Goal: Information Seeking & Learning: Learn about a topic

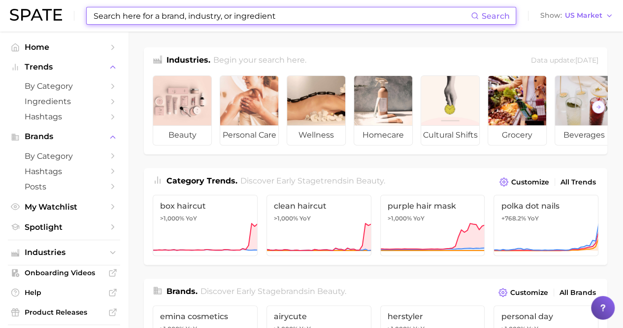
click at [118, 12] on input at bounding box center [282, 15] width 379 height 17
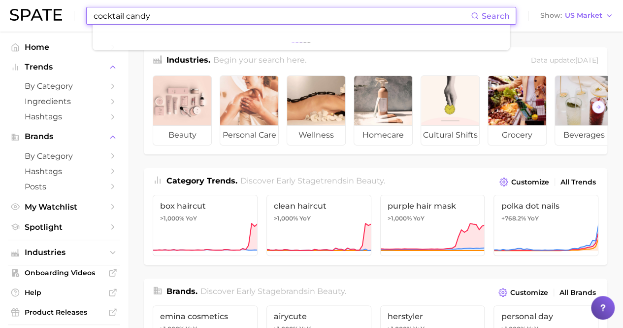
type input "cocktail candy"
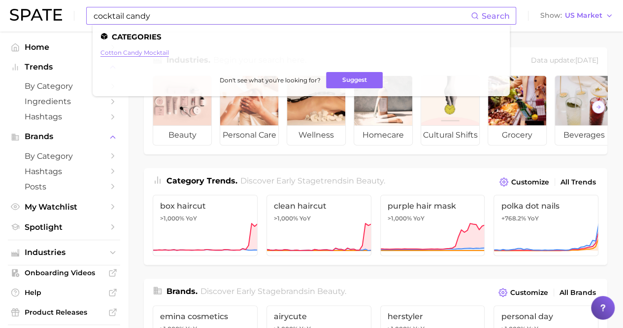
click at [129, 53] on link "cotton candy mocktail" at bounding box center [135, 52] width 69 height 7
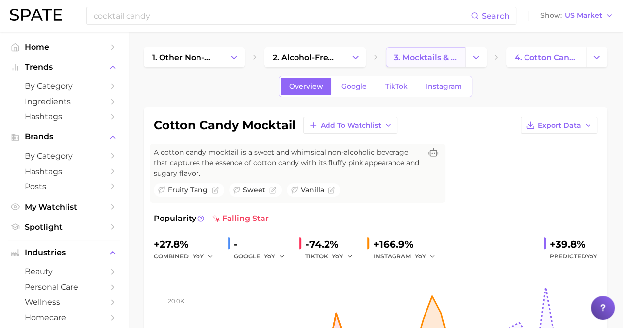
click at [405, 55] on span "3. mocktails & non-alcoholic mixed drinks" at bounding box center [425, 57] width 63 height 9
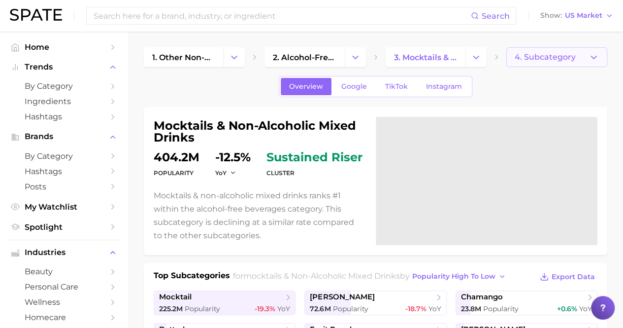
click at [530, 59] on span "4. Subcategory" at bounding box center [545, 57] width 61 height 9
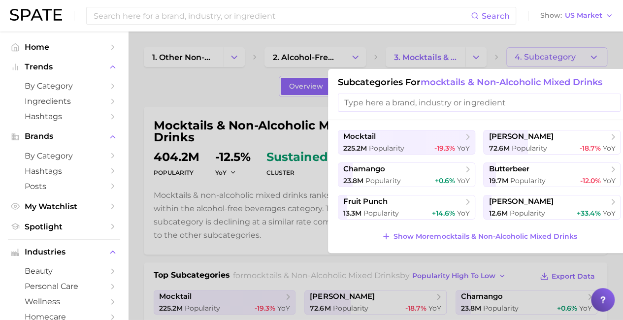
click at [422, 100] on input "search" at bounding box center [479, 103] width 283 height 18
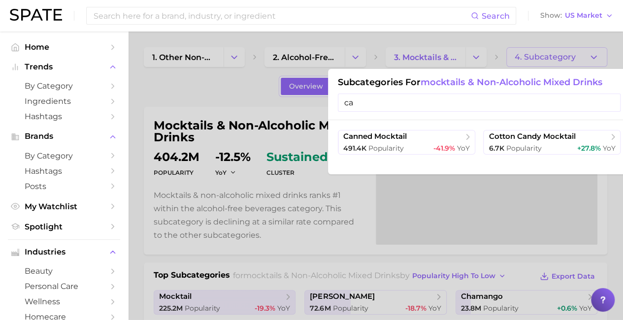
type input "c"
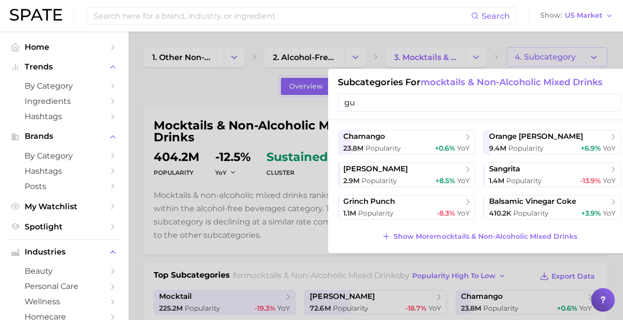
type input "g"
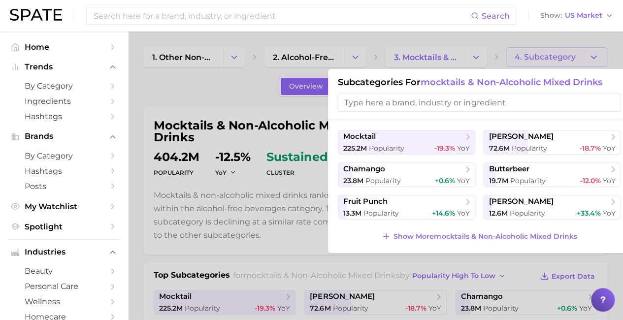
click at [205, 89] on div at bounding box center [311, 160] width 623 height 320
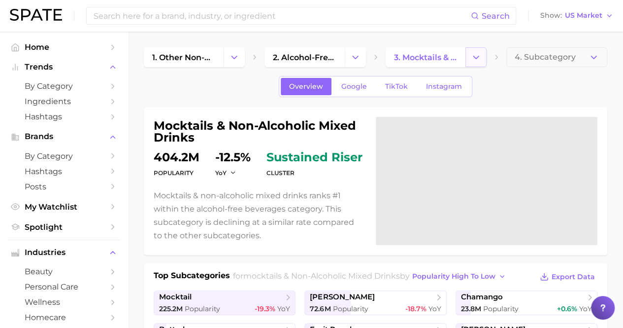
click at [478, 54] on icon "Change Category" at bounding box center [476, 57] width 10 height 10
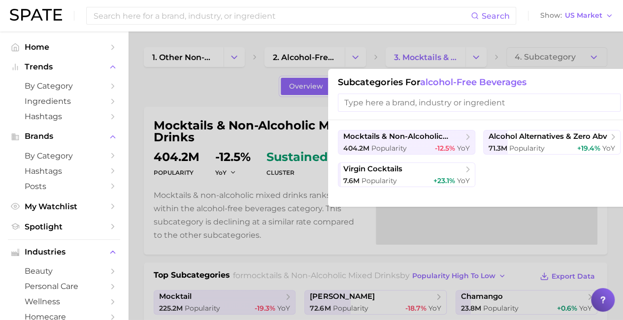
click at [176, 89] on div at bounding box center [311, 160] width 623 height 320
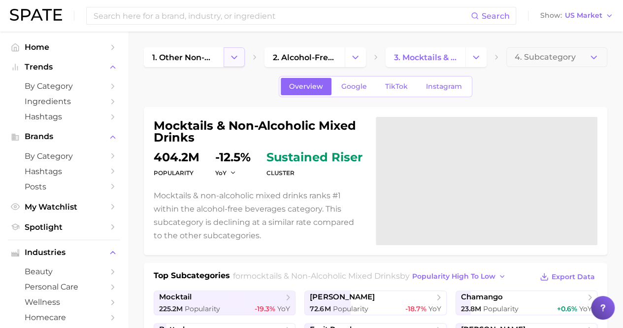
click at [232, 56] on polyline "Change Category" at bounding box center [234, 57] width 5 height 2
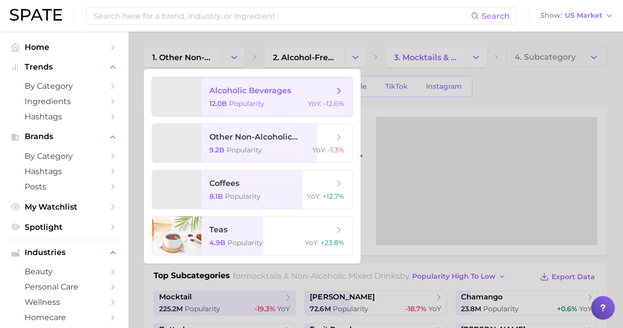
click at [222, 88] on span "alcoholic beverages" at bounding box center [250, 90] width 82 height 9
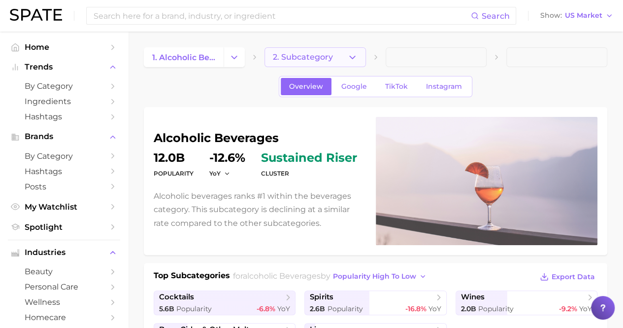
click at [343, 58] on button "2. Subcategory" at bounding box center [315, 57] width 101 height 20
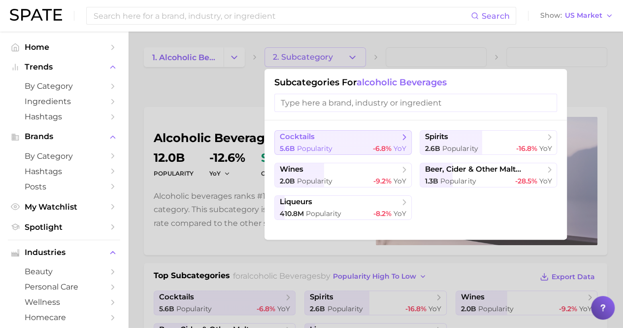
click at [302, 135] on span "cocktails" at bounding box center [297, 136] width 35 height 9
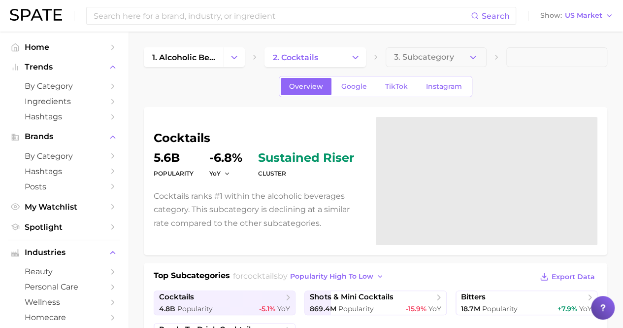
click at [431, 56] on span "3. Subcategory" at bounding box center [424, 57] width 60 height 9
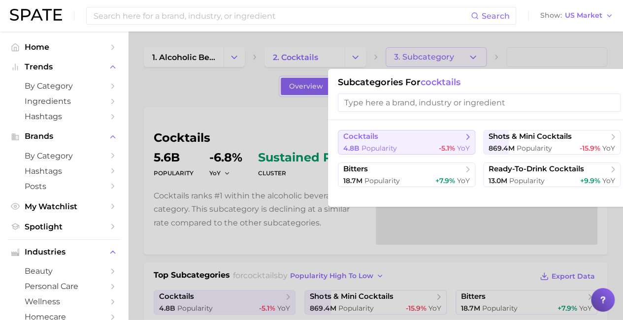
click at [370, 139] on span "cocktails" at bounding box center [361, 136] width 35 height 9
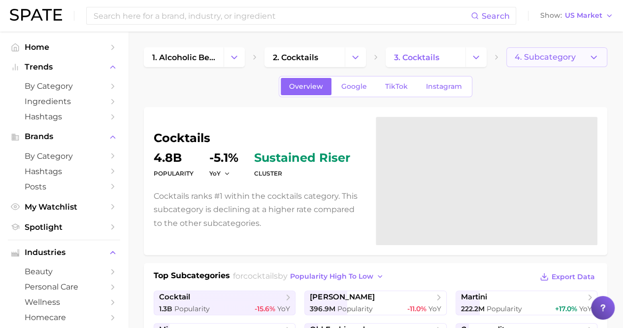
click at [546, 57] on span "4. Subcategory" at bounding box center [545, 57] width 61 height 9
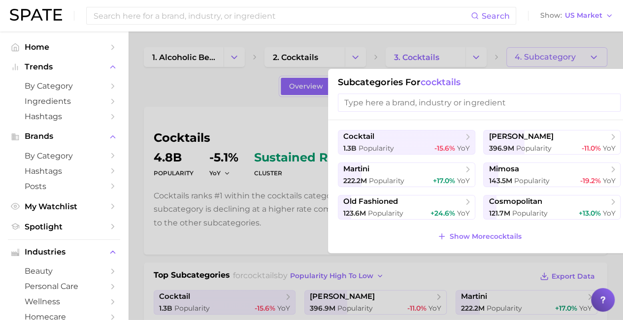
click at [416, 107] on input "search" at bounding box center [479, 103] width 283 height 18
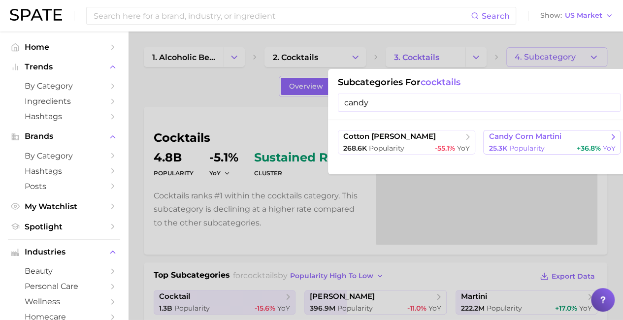
type input "candy"
click at [530, 140] on span "candy corn martini" at bounding box center [525, 136] width 72 height 9
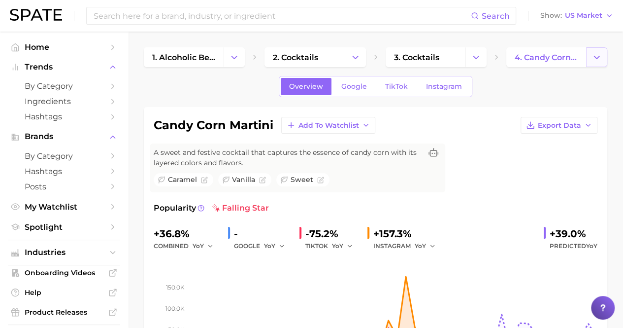
click at [597, 58] on polyline "Change Category" at bounding box center [596, 57] width 5 height 2
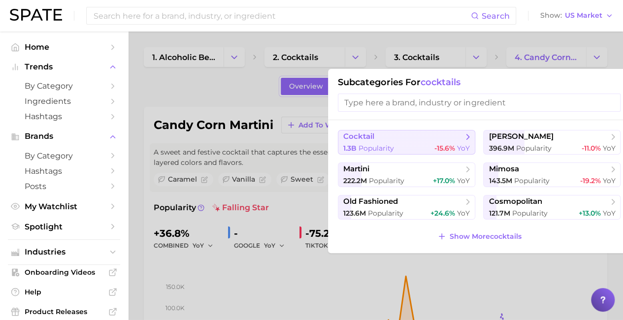
click at [357, 138] on span "cocktail" at bounding box center [359, 136] width 31 height 9
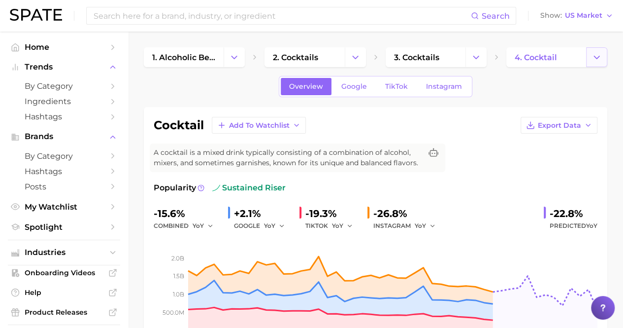
click at [596, 59] on icon "Change Category" at bounding box center [597, 57] width 10 height 10
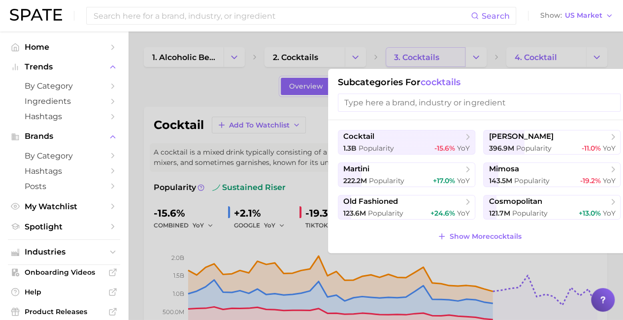
click at [427, 59] on div at bounding box center [311, 160] width 623 height 320
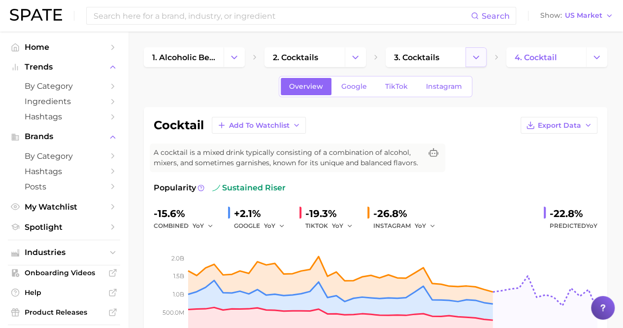
click at [474, 55] on icon "Change Category" at bounding box center [476, 57] width 10 height 10
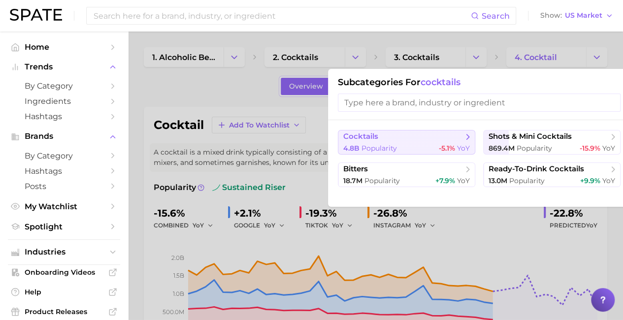
click at [366, 138] on span "cocktails" at bounding box center [361, 136] width 35 height 9
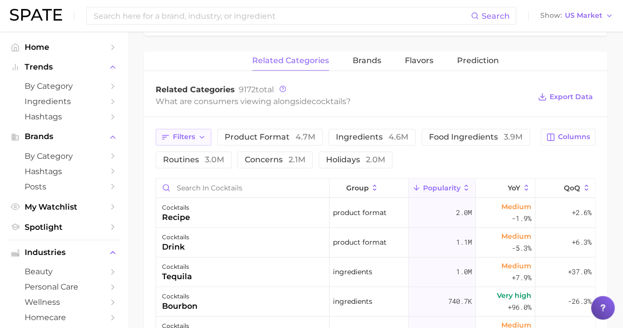
click at [182, 133] on span "Filters" at bounding box center [184, 137] width 22 height 8
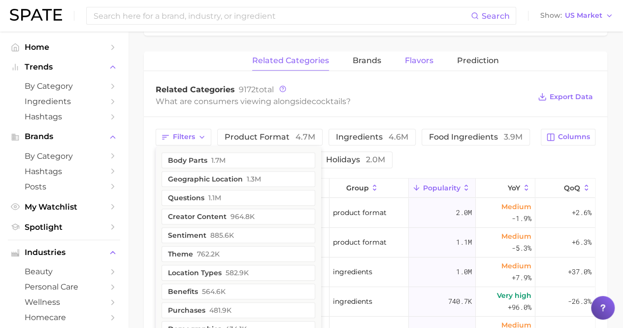
click at [414, 56] on span "Flavors" at bounding box center [419, 60] width 29 height 9
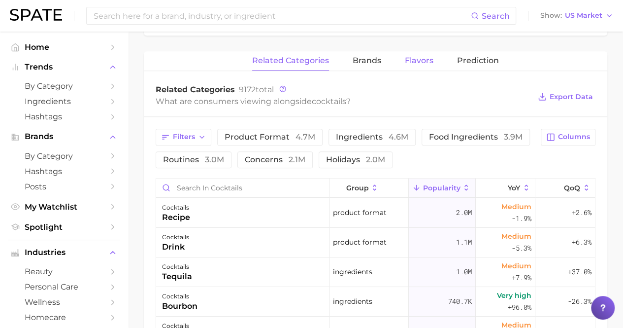
click at [421, 60] on span "Flavors" at bounding box center [419, 60] width 29 height 9
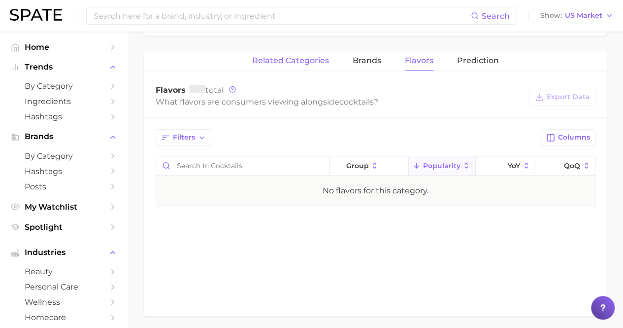
click at [274, 59] on span "related categories" at bounding box center [290, 60] width 77 height 9
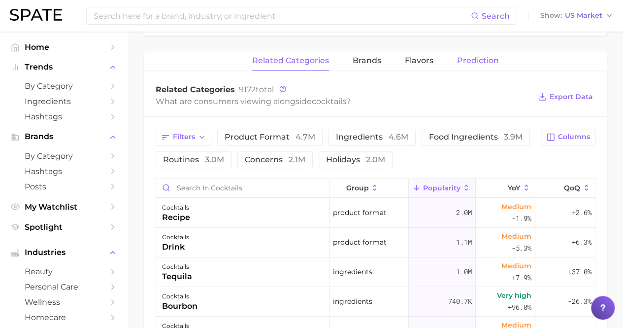
click at [482, 57] on span "Prediction" at bounding box center [478, 60] width 42 height 9
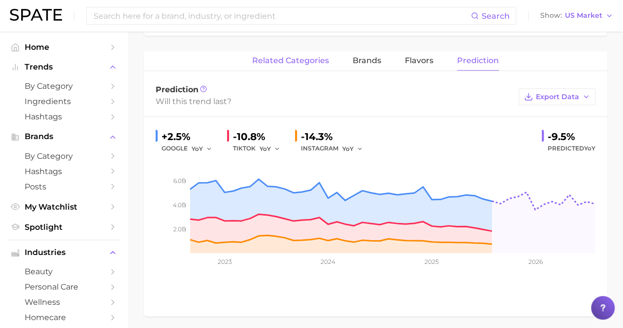
click at [297, 62] on span "related categories" at bounding box center [290, 60] width 77 height 9
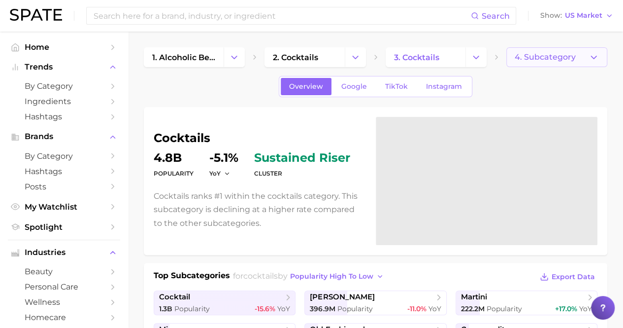
click at [535, 60] on span "4. Subcategory" at bounding box center [545, 57] width 61 height 9
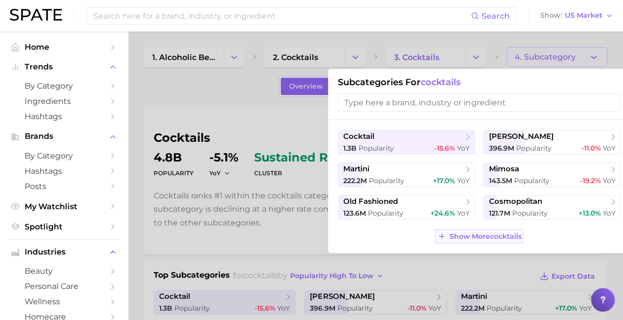
click at [462, 239] on span "Show More cocktails" at bounding box center [485, 237] width 72 height 8
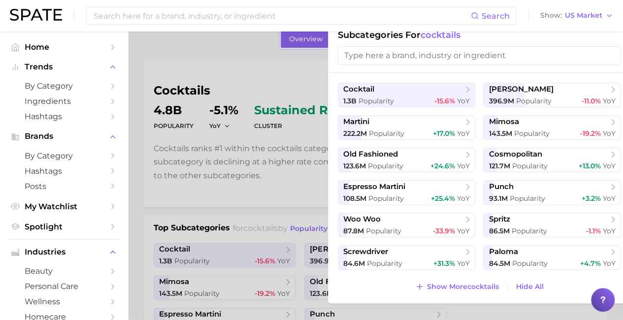
scroll to position [47, 0]
click at [438, 283] on span "Show More cocktails" at bounding box center [463, 287] width 72 height 8
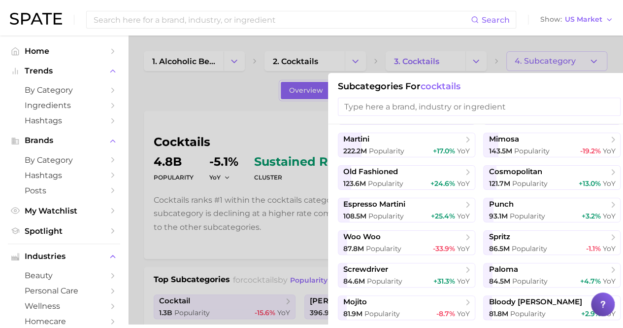
scroll to position [0, 0]
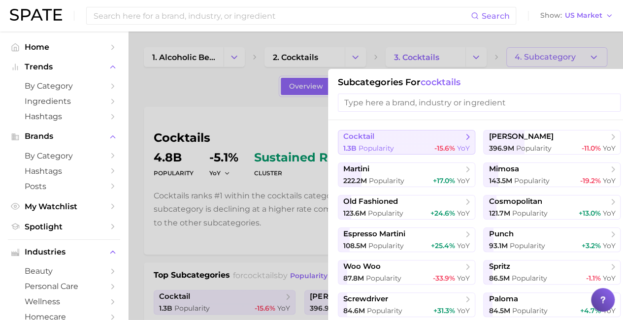
click at [371, 136] on span "cocktail" at bounding box center [359, 136] width 31 height 9
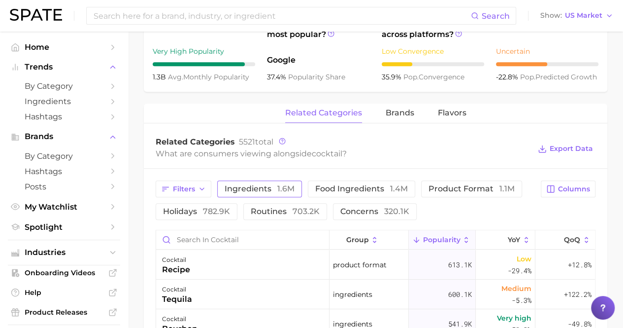
scroll to position [387, 0]
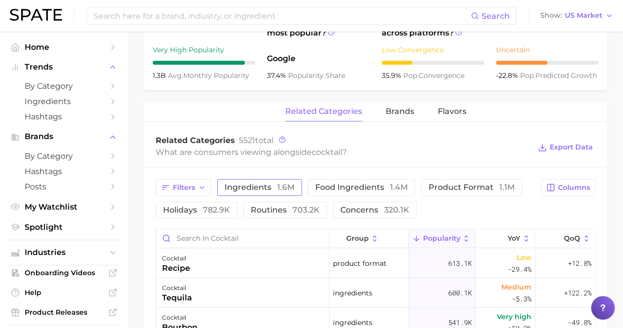
click at [275, 187] on span "ingredients 1.6m" at bounding box center [260, 187] width 70 height 8
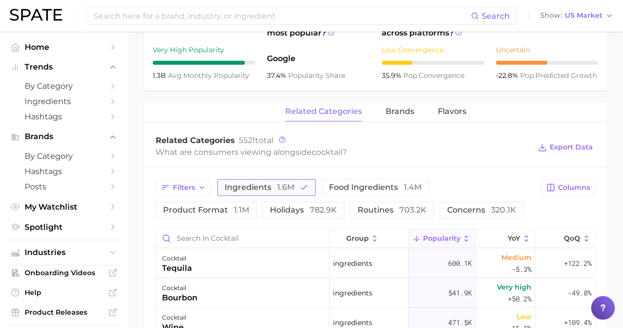
click at [298, 189] on button "ingredients 1.6m" at bounding box center [266, 187] width 99 height 17
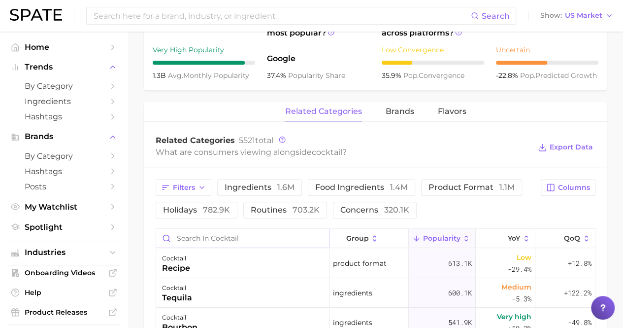
click at [195, 241] on input "Search in cocktail" at bounding box center [242, 238] width 173 height 19
type input "candy"
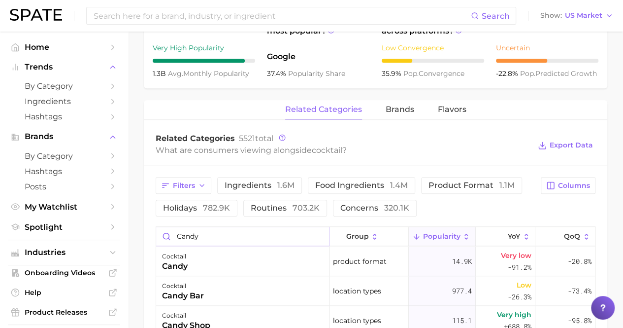
scroll to position [389, 0]
drag, startPoint x: 203, startPoint y: 233, endPoint x: 143, endPoint y: 230, distance: 59.7
click at [143, 230] on main "1. alcoholic beverages 2. cocktails 3. cocktails 4. cocktail Overview Google Ti…" at bounding box center [375, 28] width 495 height 772
click at [194, 181] on span "Filters" at bounding box center [184, 185] width 22 height 8
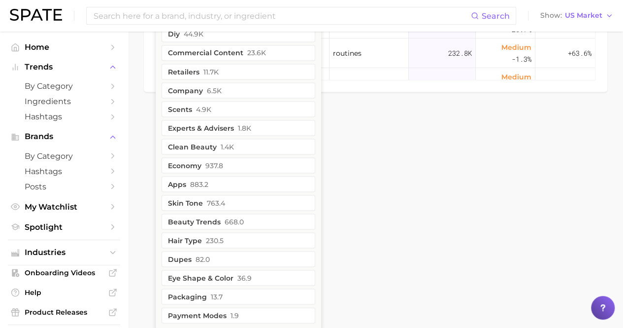
scroll to position [863, 0]
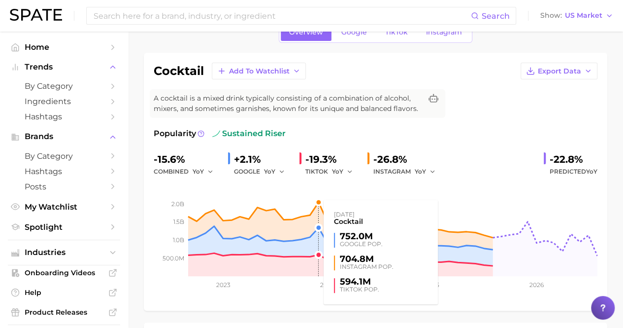
scroll to position [0, 0]
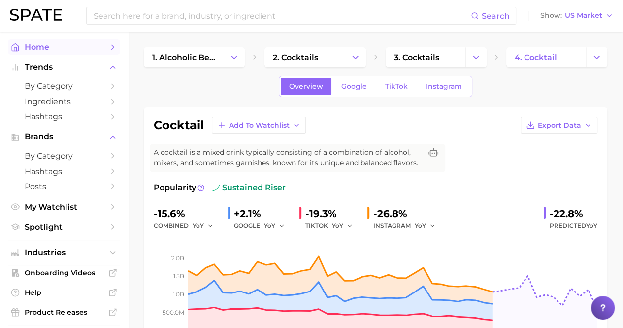
click at [42, 45] on span "Home" at bounding box center [64, 46] width 79 height 9
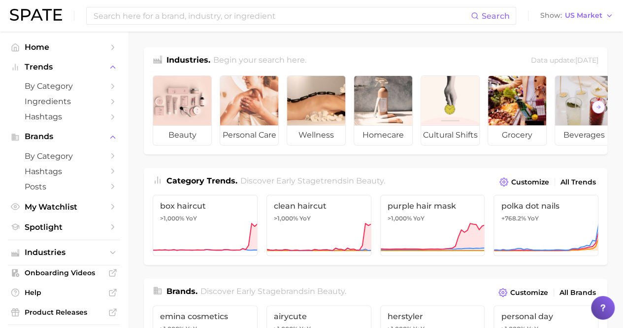
click at [121, 5] on div "Search Show US Market" at bounding box center [312, 16] width 604 height 32
click at [121, 10] on input at bounding box center [282, 15] width 379 height 17
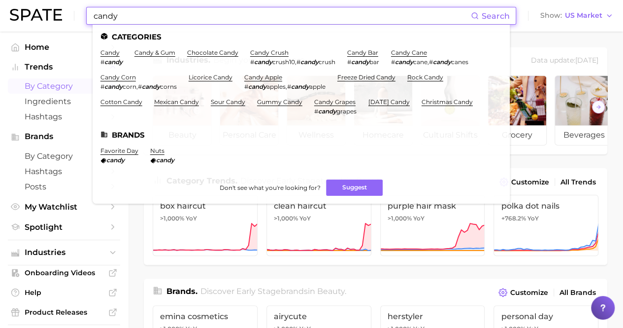
type input "candy"
click at [49, 84] on span "by Category" at bounding box center [64, 85] width 79 height 9
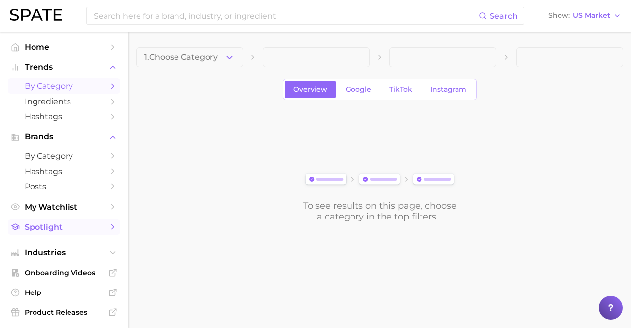
click at [52, 232] on span "Spotlight" at bounding box center [64, 226] width 79 height 9
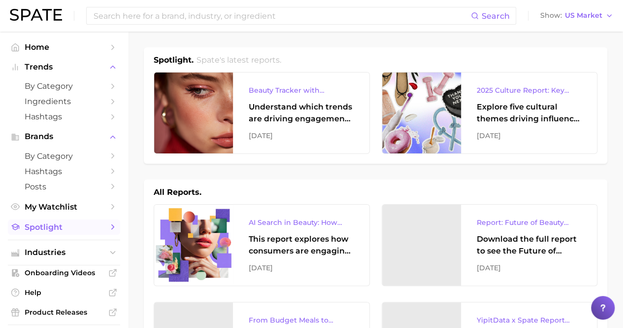
click at [112, 229] on polyline "Sidebar" at bounding box center [113, 227] width 2 height 4
click at [43, 229] on span "Spotlight" at bounding box center [64, 226] width 79 height 9
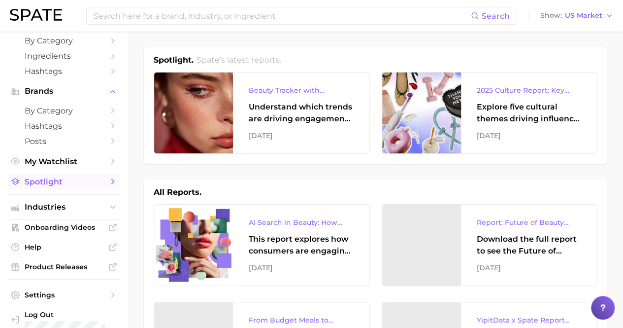
scroll to position [58, 0]
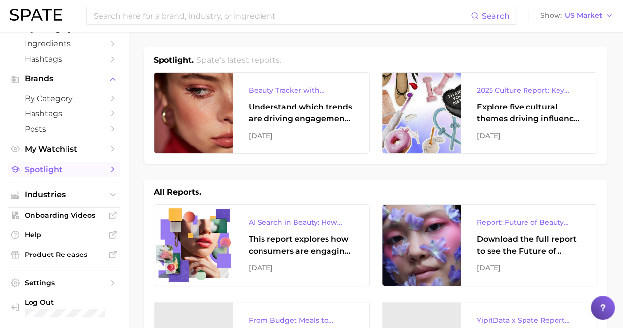
click at [39, 171] on span "Spotlight" at bounding box center [64, 169] width 79 height 9
click at [36, 197] on span "Industries" at bounding box center [64, 194] width 79 height 9
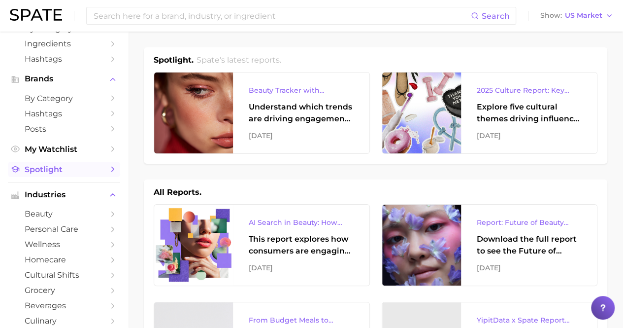
click at [43, 167] on span "Spotlight" at bounding box center [64, 169] width 79 height 9
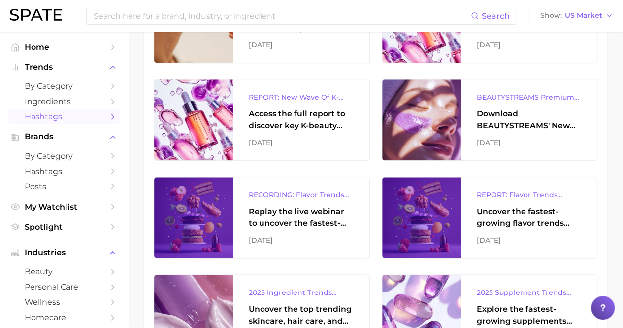
scroll to position [511, 0]
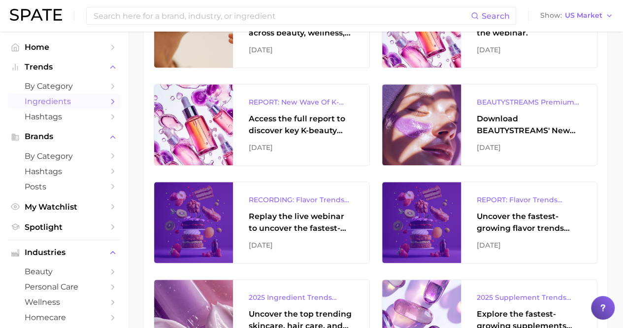
click at [49, 99] on span "Ingredients" at bounding box center [64, 101] width 79 height 9
